Goal: Entertainment & Leisure: Consume media (video, audio)

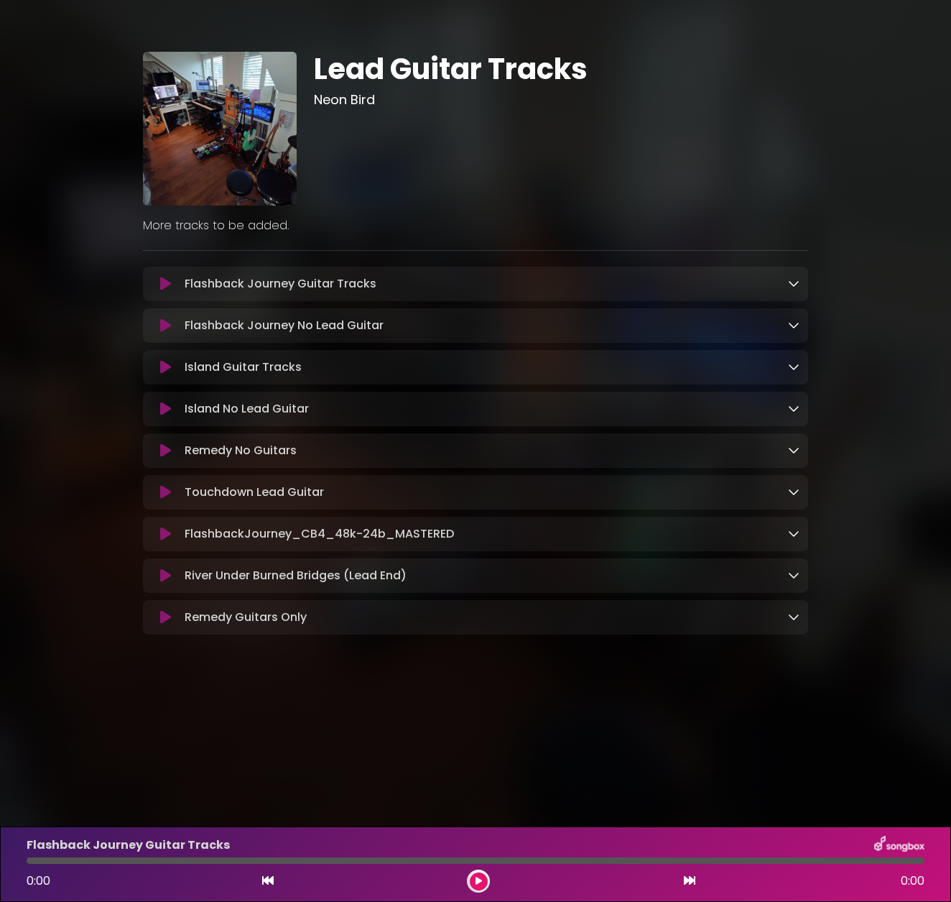
click at [173, 413] on button at bounding box center [165, 409] width 27 height 14
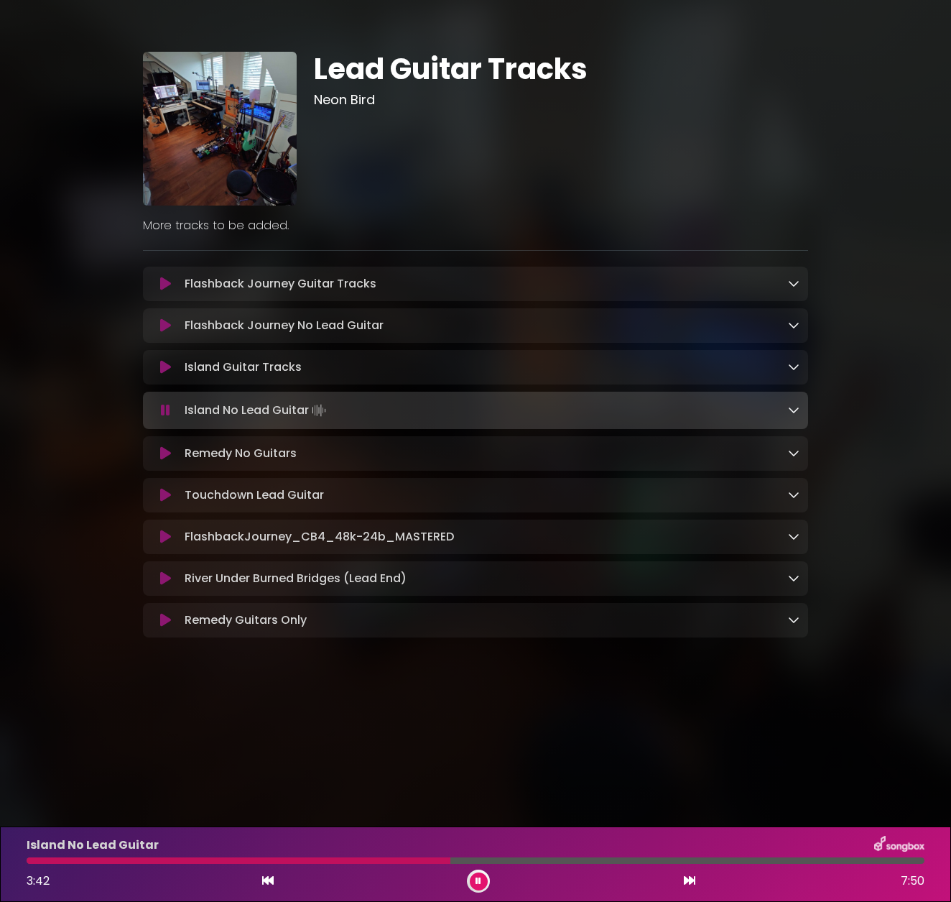
click at [321, 864] on div "Island No Lead Guitar 3:42 7:50" at bounding box center [475, 864] width 915 height 57
click at [320, 862] on div at bounding box center [241, 860] width 428 height 6
click at [474, 884] on button at bounding box center [479, 881] width 18 height 18
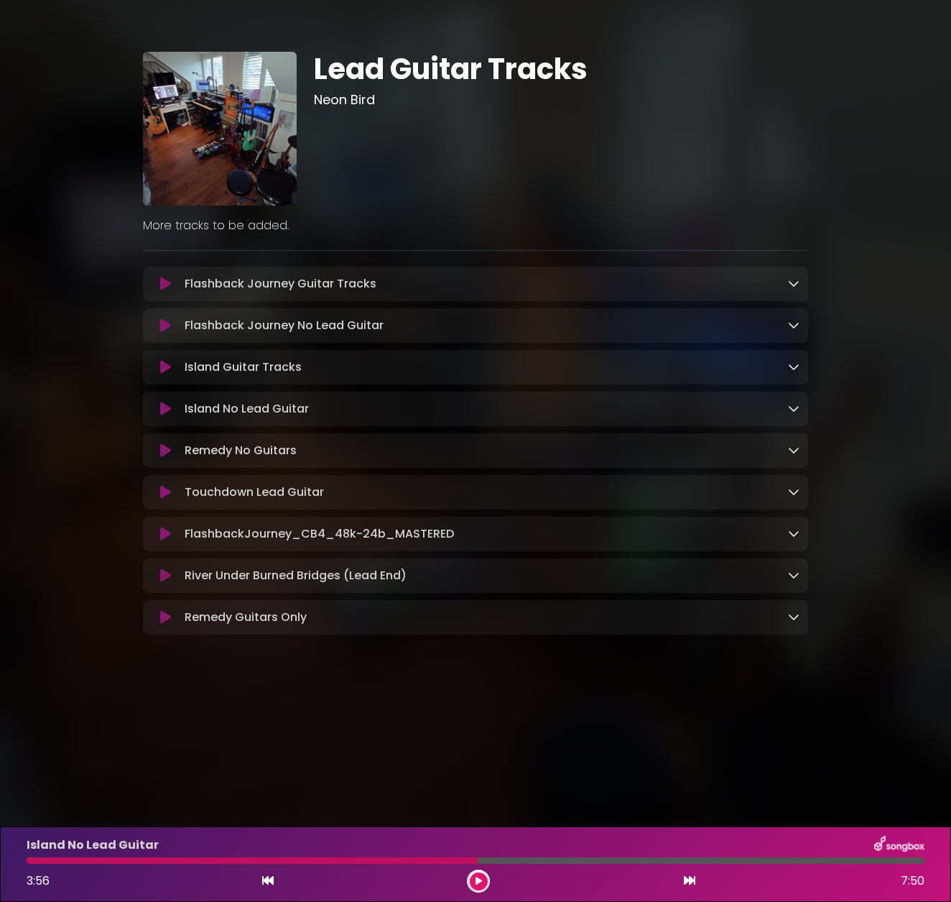
click at [410, 859] on div at bounding box center [252, 860] width 451 height 6
click at [474, 884] on button at bounding box center [479, 881] width 18 height 18
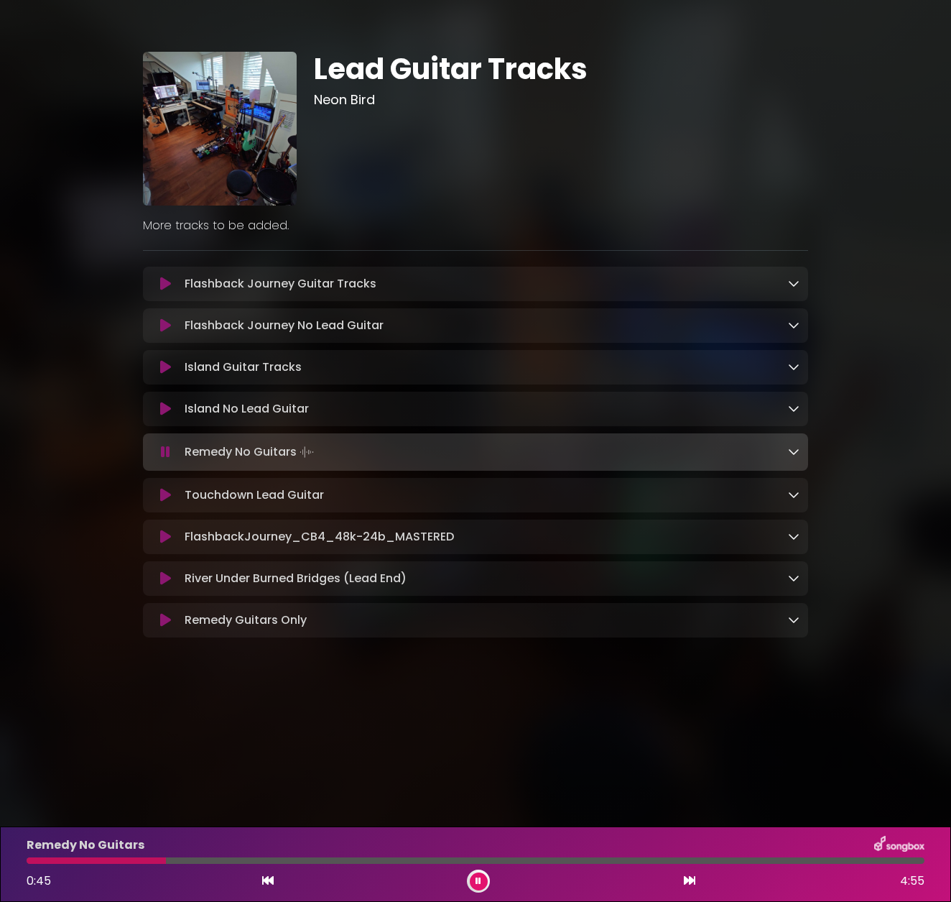
click at [165, 412] on icon at bounding box center [165, 409] width 11 height 14
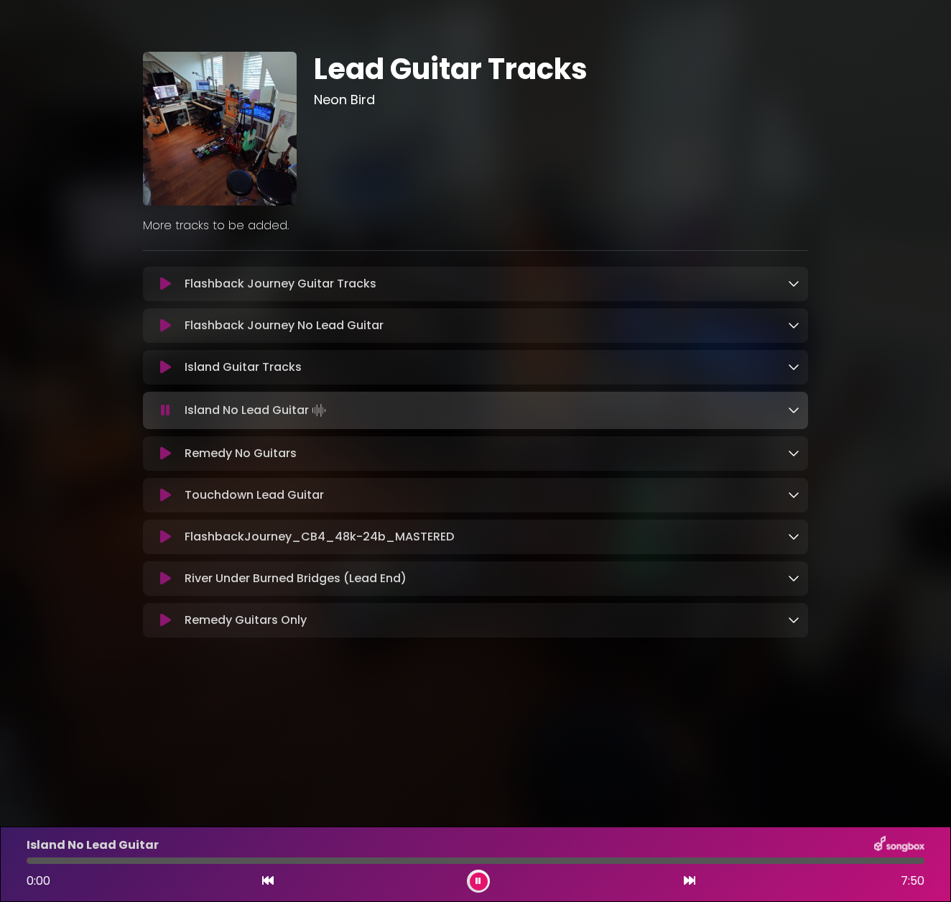
click at [422, 859] on div at bounding box center [476, 860] width 898 height 6
click at [392, 859] on div at bounding box center [225, 860] width 396 height 6
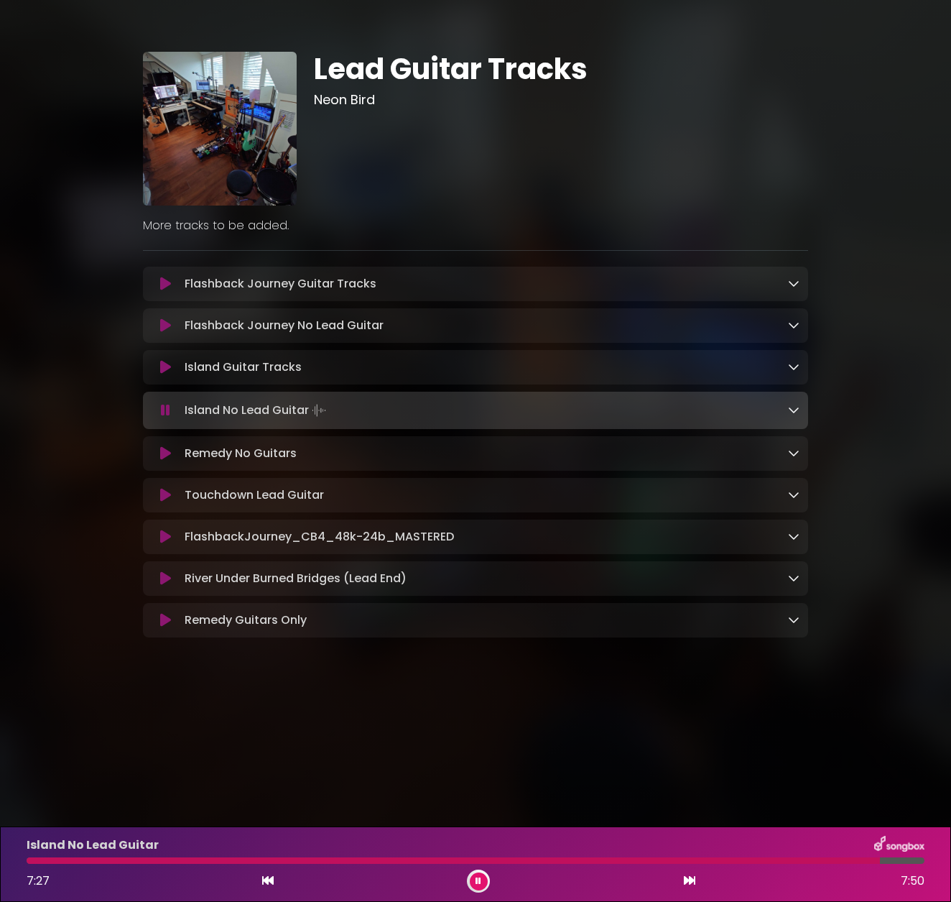
click at [165, 331] on icon at bounding box center [165, 325] width 11 height 14
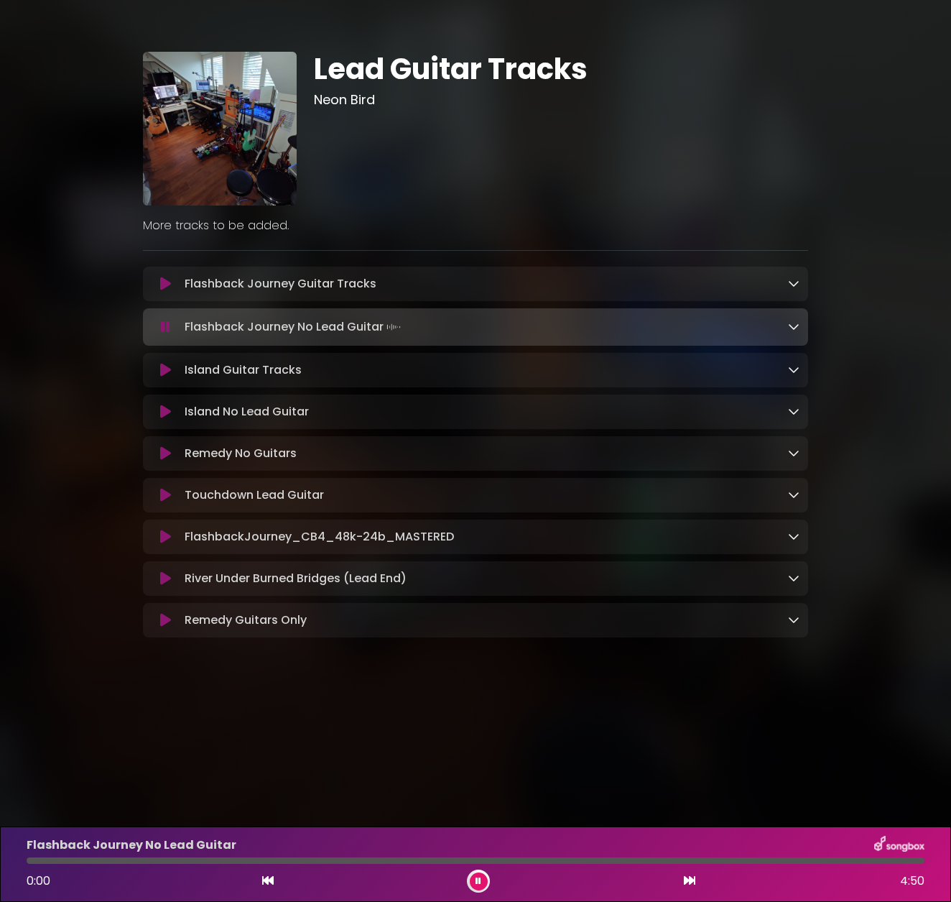
click at [550, 860] on div at bounding box center [476, 860] width 898 height 6
click at [497, 862] on div at bounding box center [290, 860] width 527 height 6
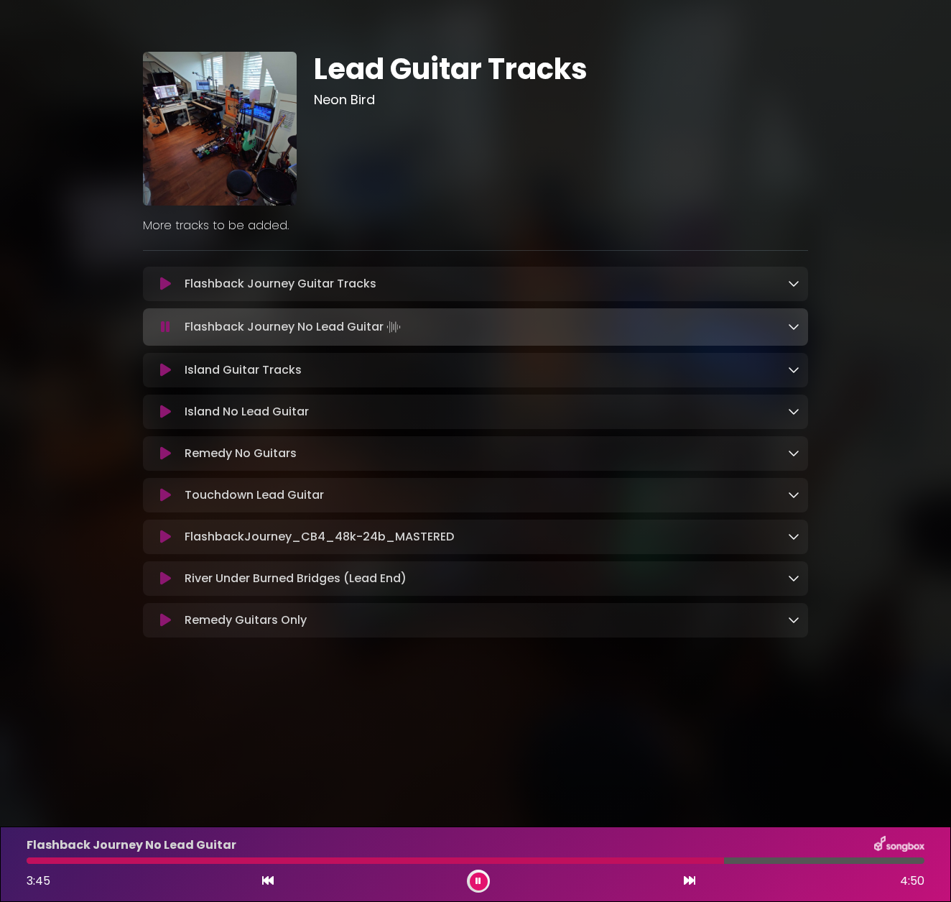
click at [513, 869] on div "Flashback Journey No Lead Guitar 3:45 4:50" at bounding box center [475, 864] width 915 height 57
click at [513, 861] on div at bounding box center [377, 860] width 700 height 6
click at [611, 864] on div "Flashback Journey No Lead Guitar 3:37 4:50" at bounding box center [475, 864] width 915 height 57
click at [575, 862] on div at bounding box center [366, 860] width 678 height 6
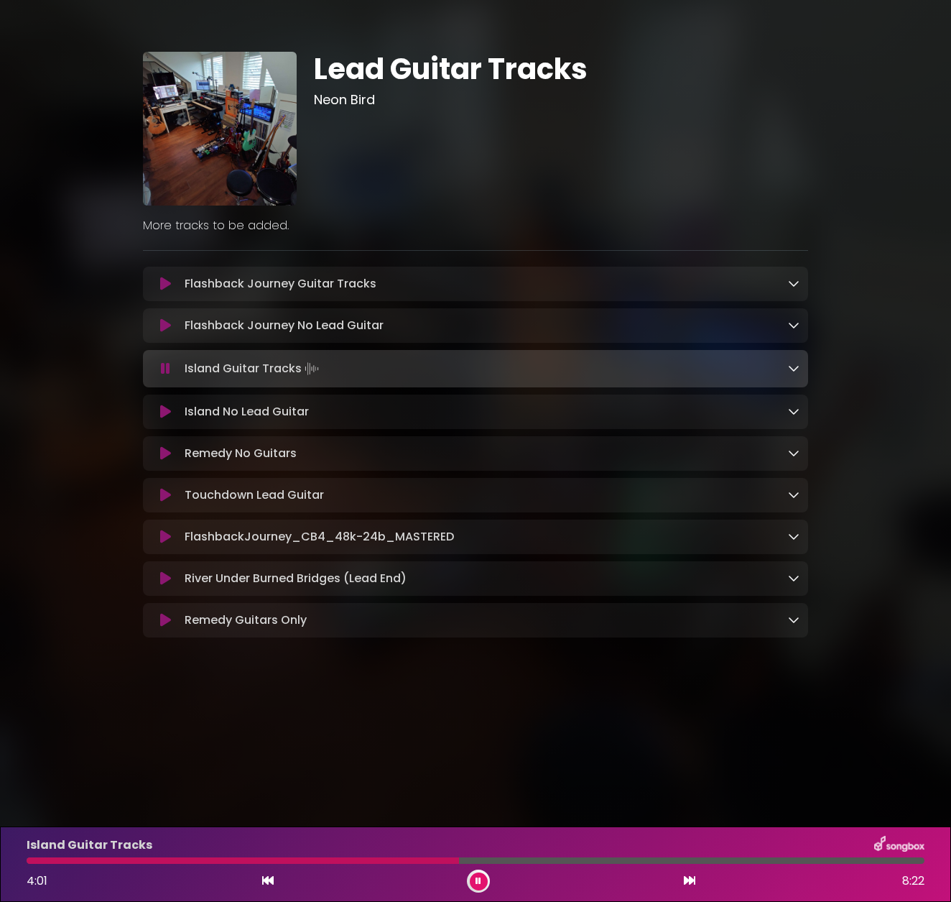
click at [161, 410] on icon at bounding box center [165, 412] width 11 height 14
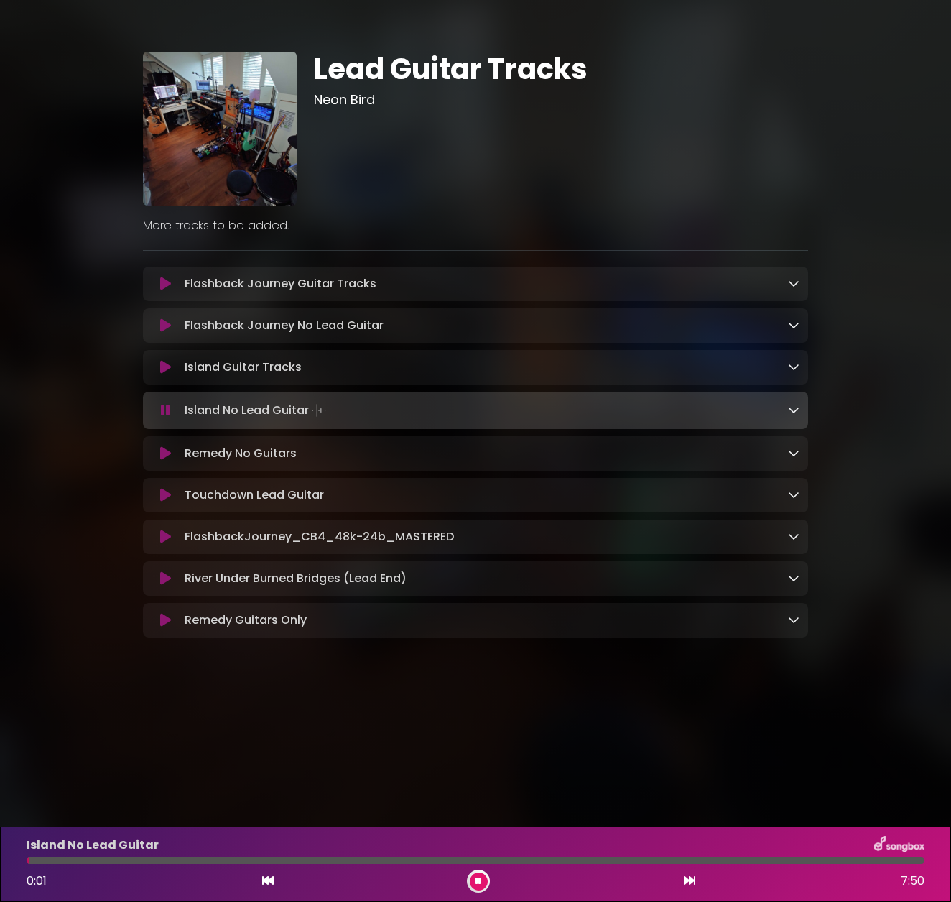
click at [33, 378] on div "Lead Guitar Tracks Neon Bird" at bounding box center [475, 339] width 951 height 645
click at [74, 376] on div "Lead Guitar Tracks Neon Bird More tracks to be added." at bounding box center [475, 339] width 819 height 645
click at [470, 877] on button at bounding box center [479, 881] width 18 height 18
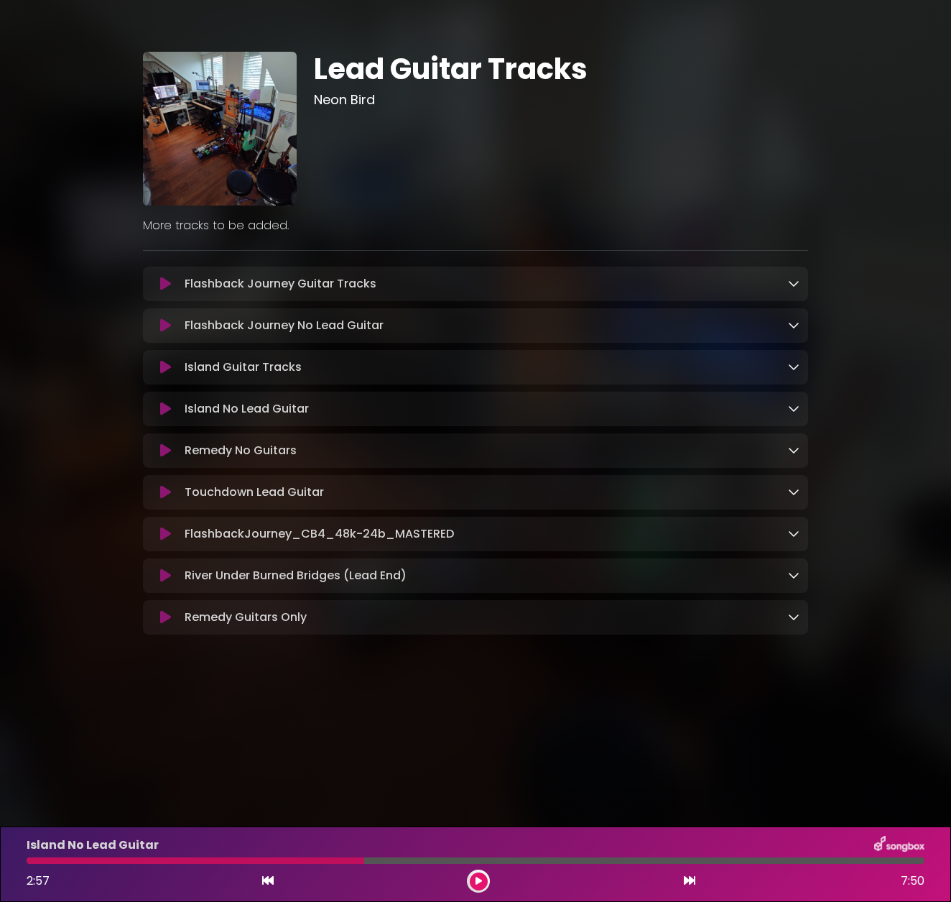
click at [470, 877] on button at bounding box center [479, 881] width 18 height 18
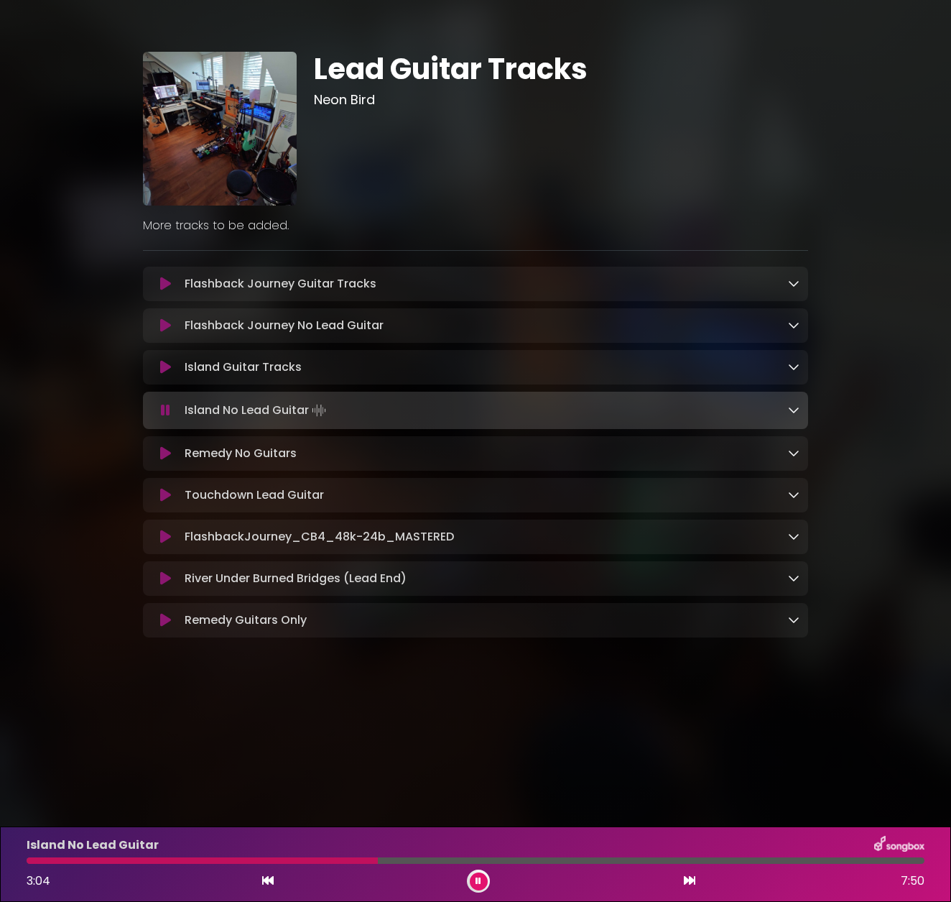
drag, startPoint x: 470, startPoint y: 877, endPoint x: 474, endPoint y: 866, distance: 11.4
click at [474, 866] on div "Island No Lead Guitar 3:04 7:50" at bounding box center [475, 864] width 915 height 57
click at [481, 874] on button at bounding box center [479, 881] width 18 height 18
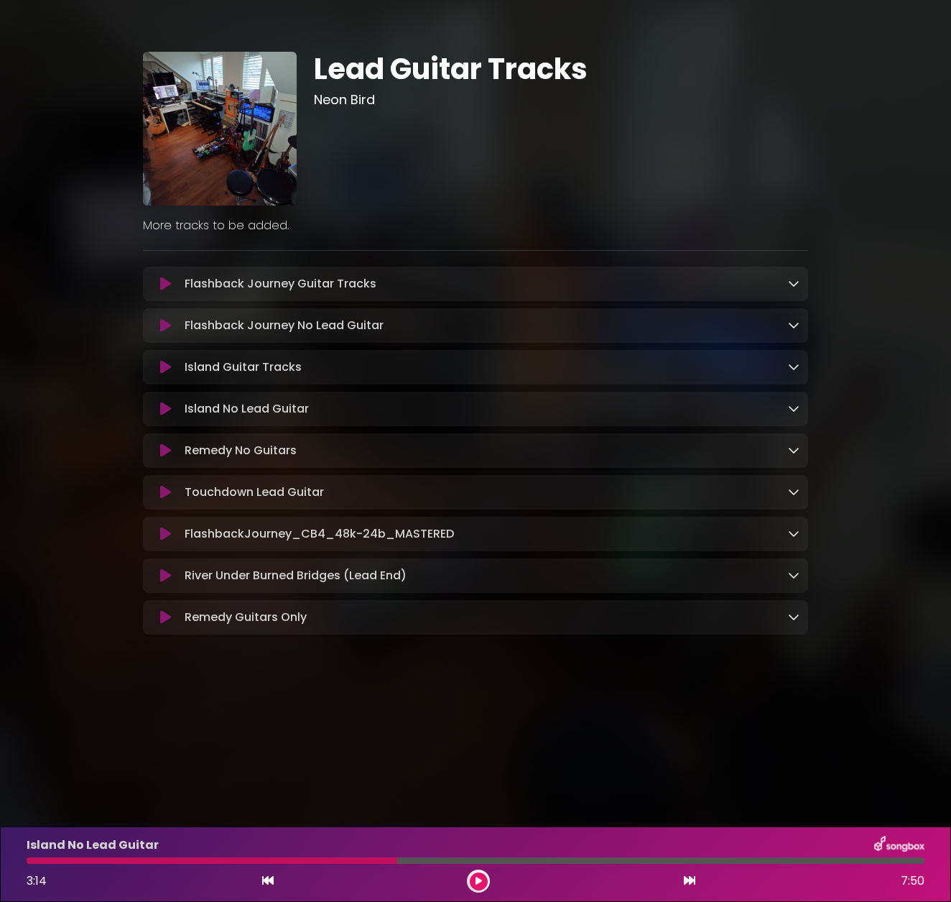
click at [482, 869] on div "Island No Lead Guitar 3:14 7:50" at bounding box center [475, 864] width 915 height 57
click at [478, 879] on icon at bounding box center [479, 881] width 6 height 9
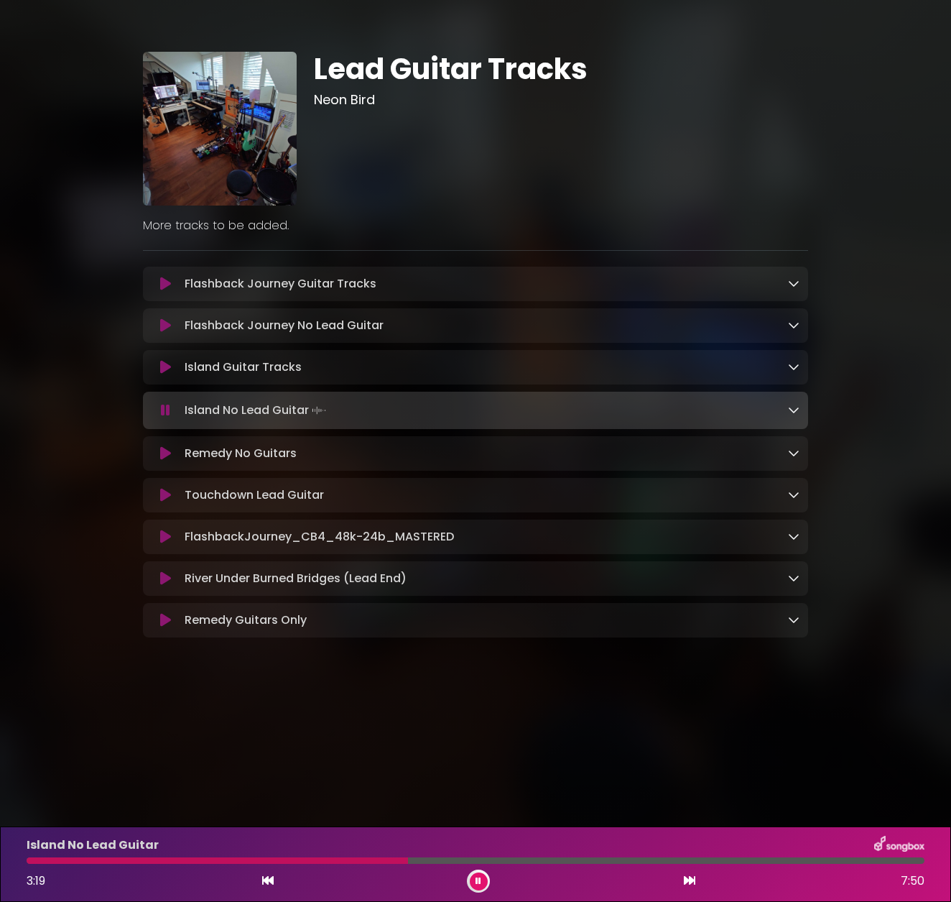
click at [479, 879] on icon at bounding box center [479, 881] width 6 height 9
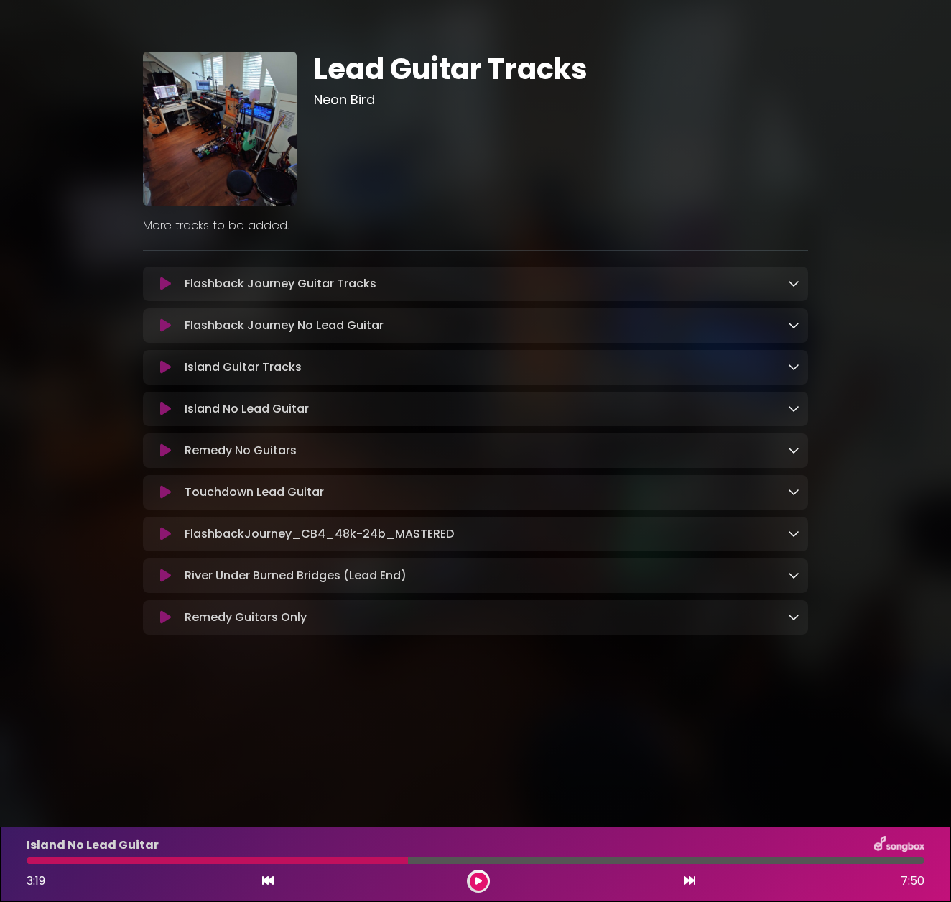
click at [476, 874] on button at bounding box center [479, 881] width 18 height 18
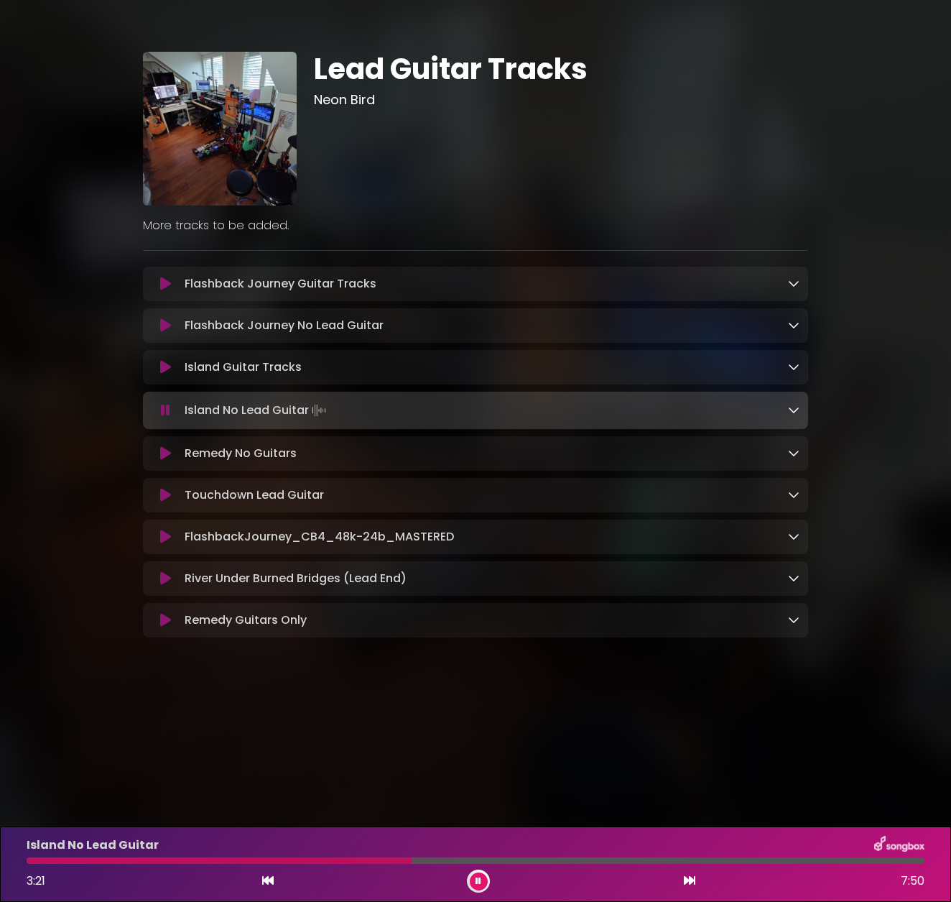
click at [475, 874] on button at bounding box center [479, 881] width 18 height 18
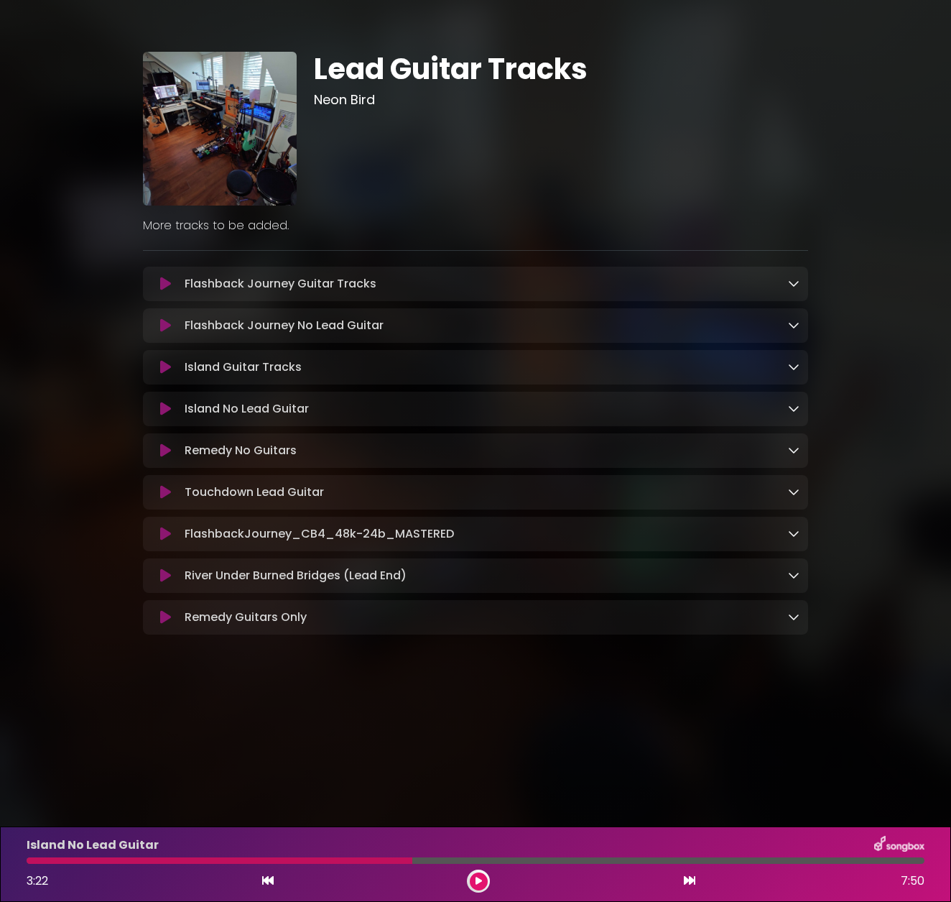
click at [480, 872] on button at bounding box center [479, 881] width 18 height 18
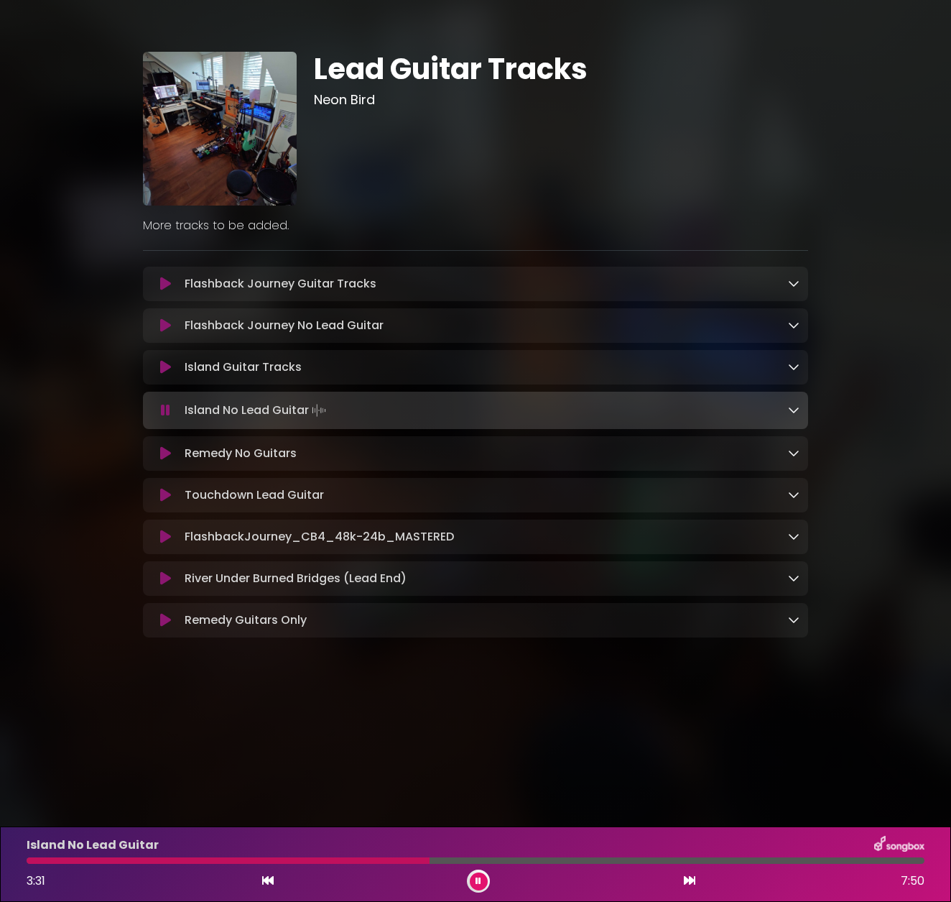
click at [481, 874] on button at bounding box center [479, 881] width 18 height 18
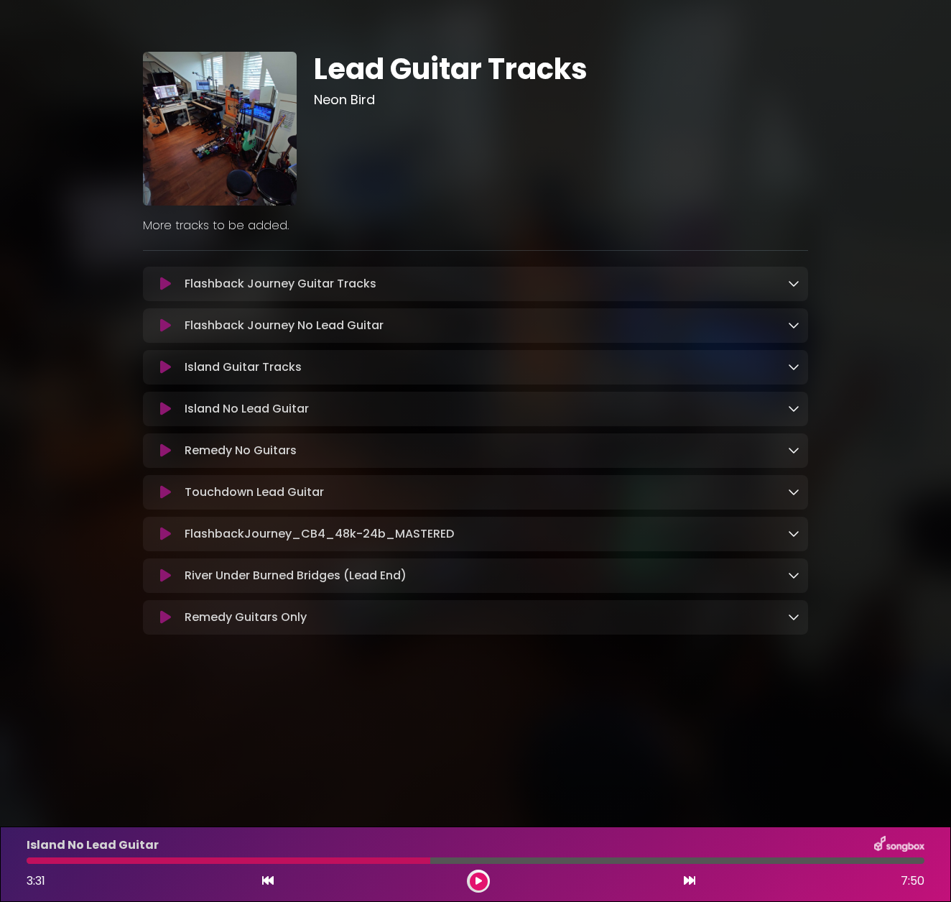
click at [481, 874] on button at bounding box center [479, 881] width 18 height 18
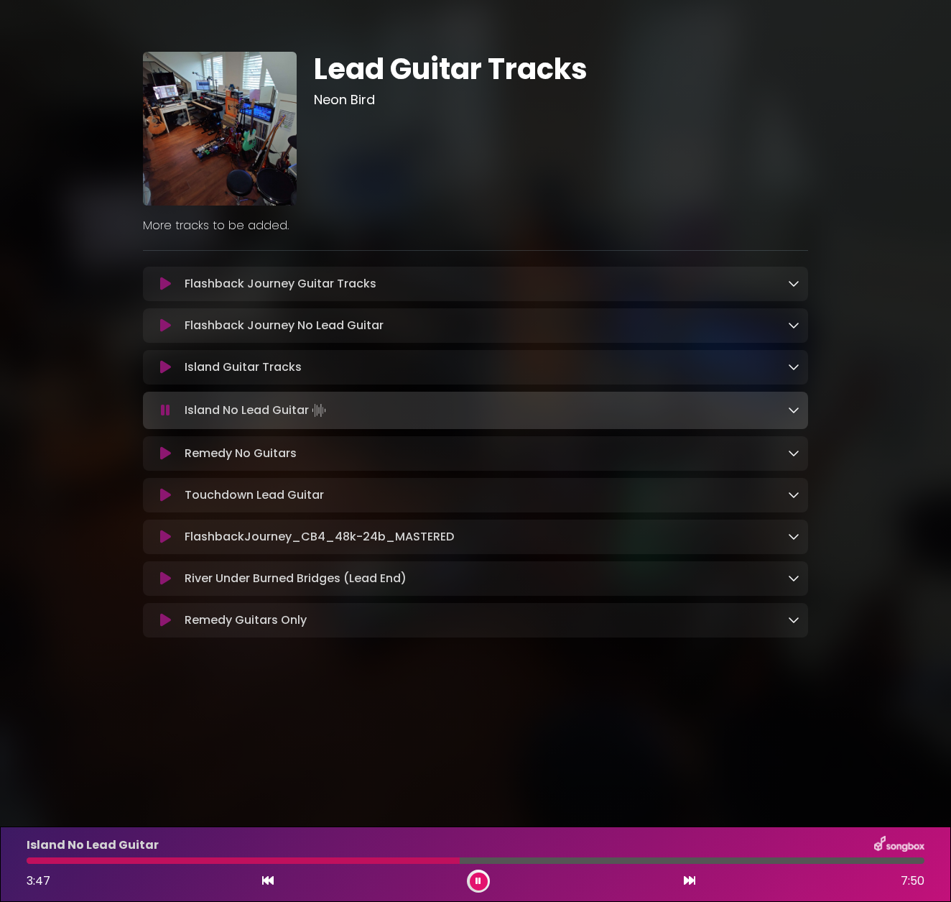
click at [359, 859] on div at bounding box center [243, 860] width 433 height 6
click at [379, 861] on div at bounding box center [476, 860] width 898 height 6
drag, startPoint x: 479, startPoint y: 887, endPoint x: 499, endPoint y: 857, distance: 36.1
click at [499, 857] on div "Island No Lead Guitar 3:14 7:50" at bounding box center [475, 864] width 915 height 57
click at [471, 879] on button at bounding box center [479, 881] width 18 height 18
